Goal: Information Seeking & Learning: Learn about a topic

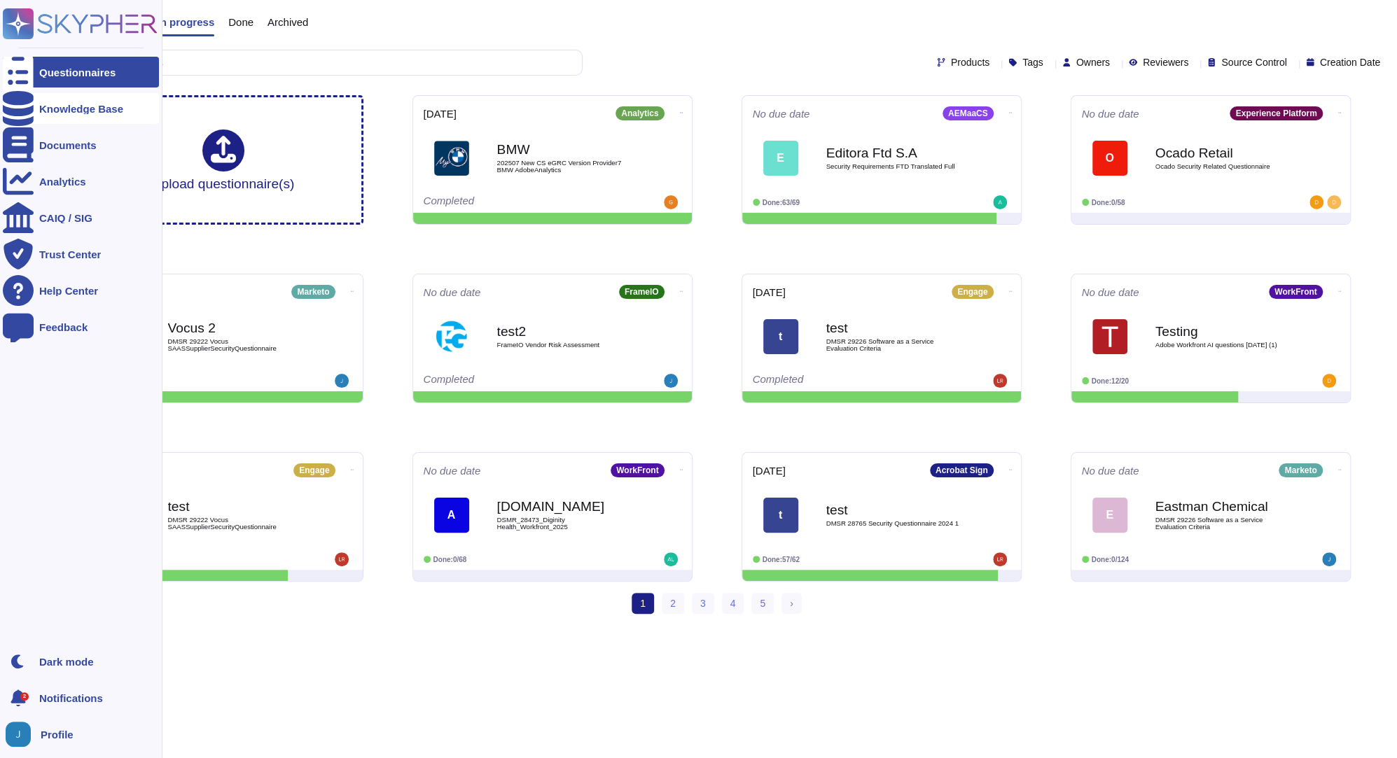
click at [18, 104] on icon at bounding box center [18, 108] width 31 height 35
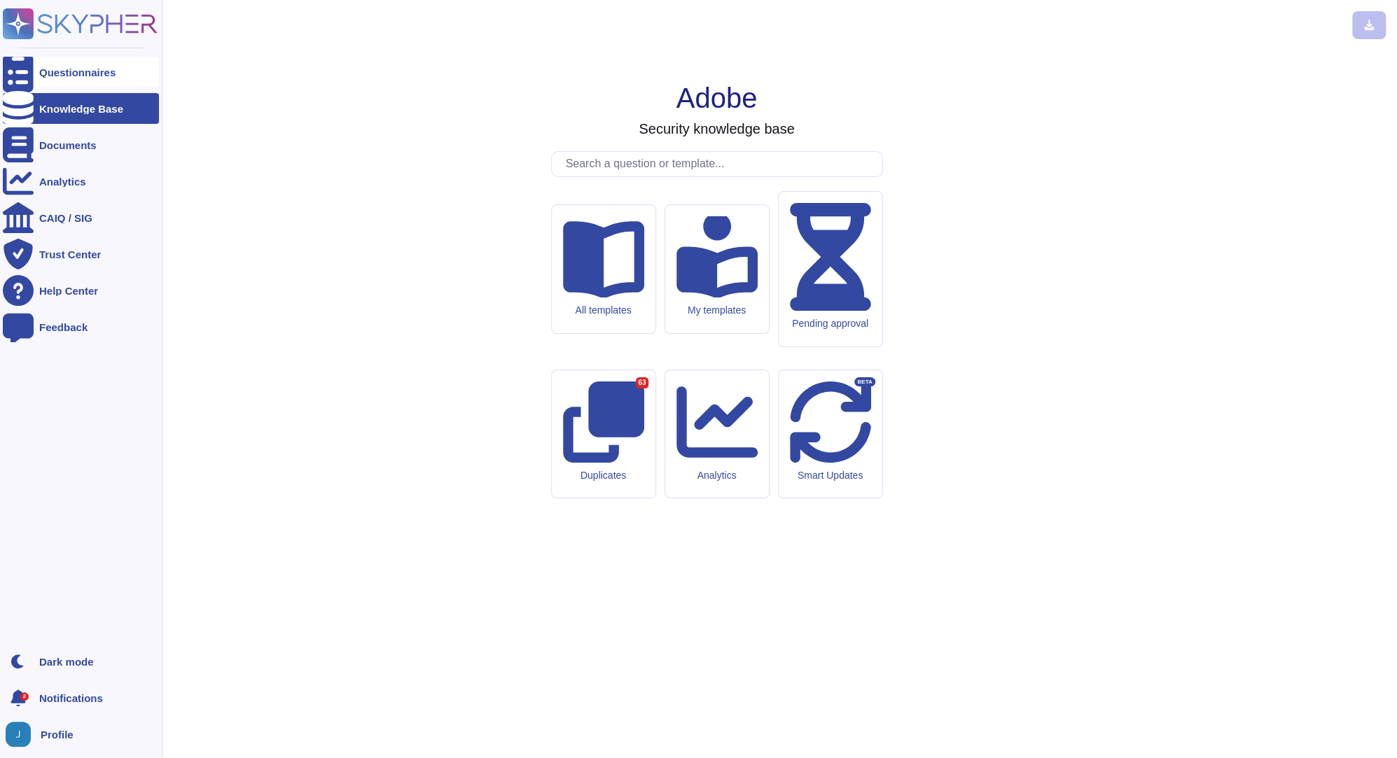
click at [34, 67] on div "Questionnaires" at bounding box center [81, 72] width 156 height 31
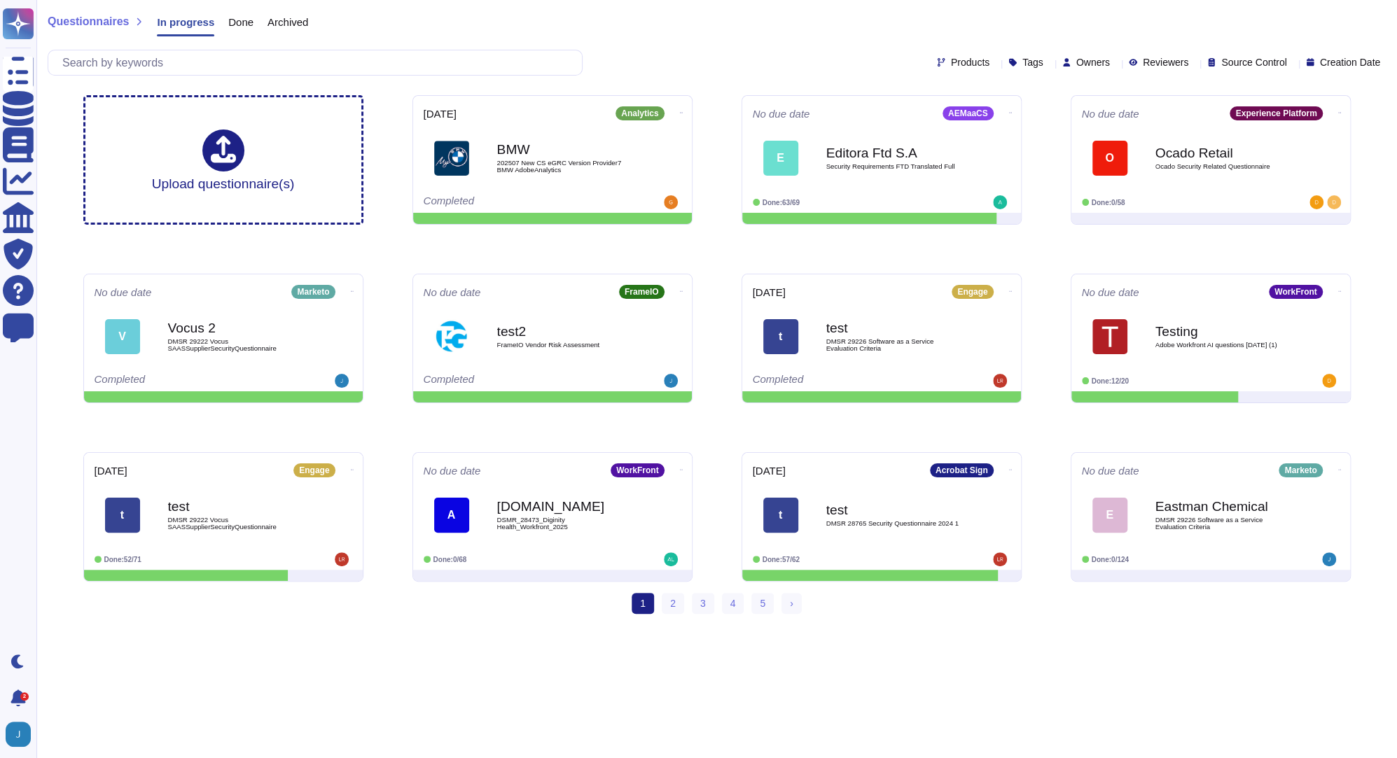
click at [845, 625] on html "Questionnaires Knowledge Base Documents Analytics CAIQ / SIG Trust Center Help …" at bounding box center [698, 312] width 1397 height 625
click at [1209, 541] on div "[PERSON_NAME] Chemical DMSR 29226 Software as a Service Evaluation Criteria" at bounding box center [1225, 515] width 141 height 57
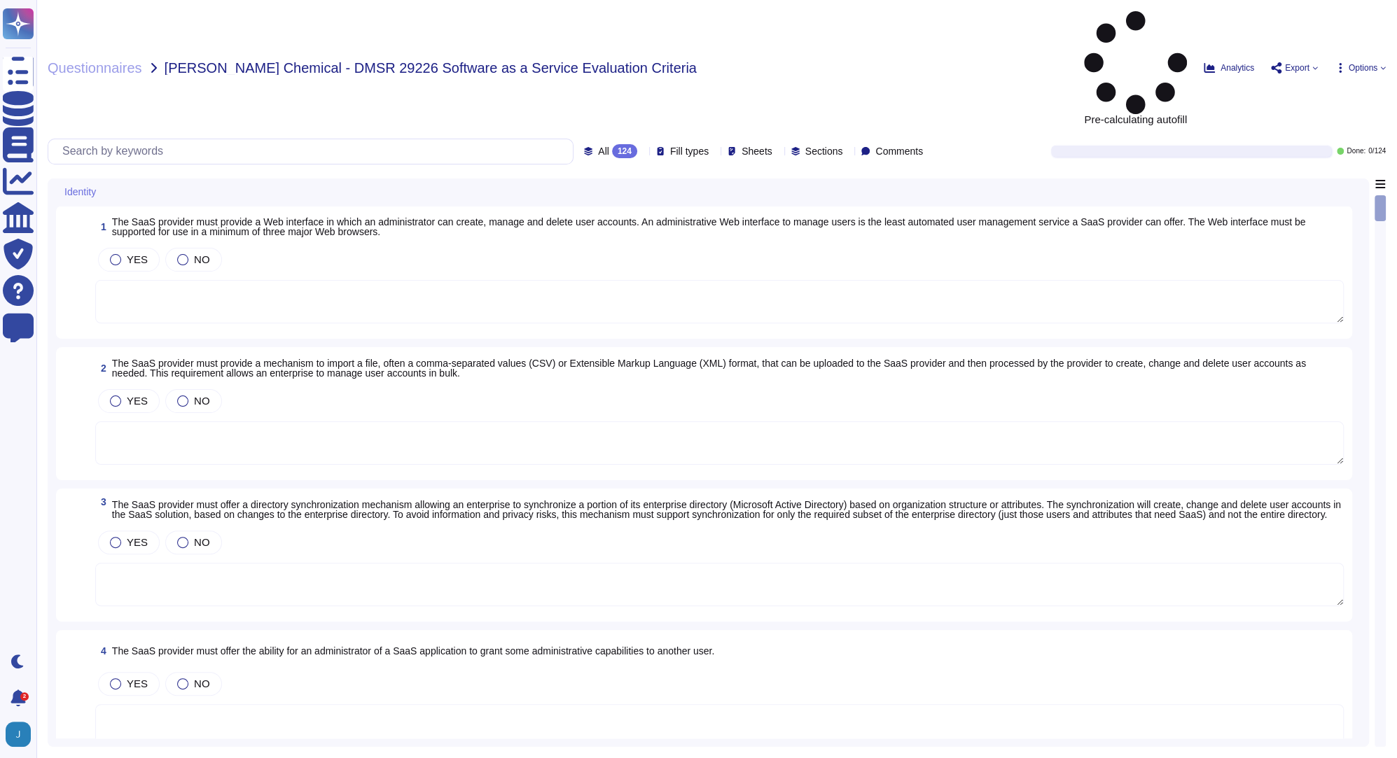
click at [246, 422] on textarea at bounding box center [719, 443] width 1249 height 43
